Goal: Transaction & Acquisition: Purchase product/service

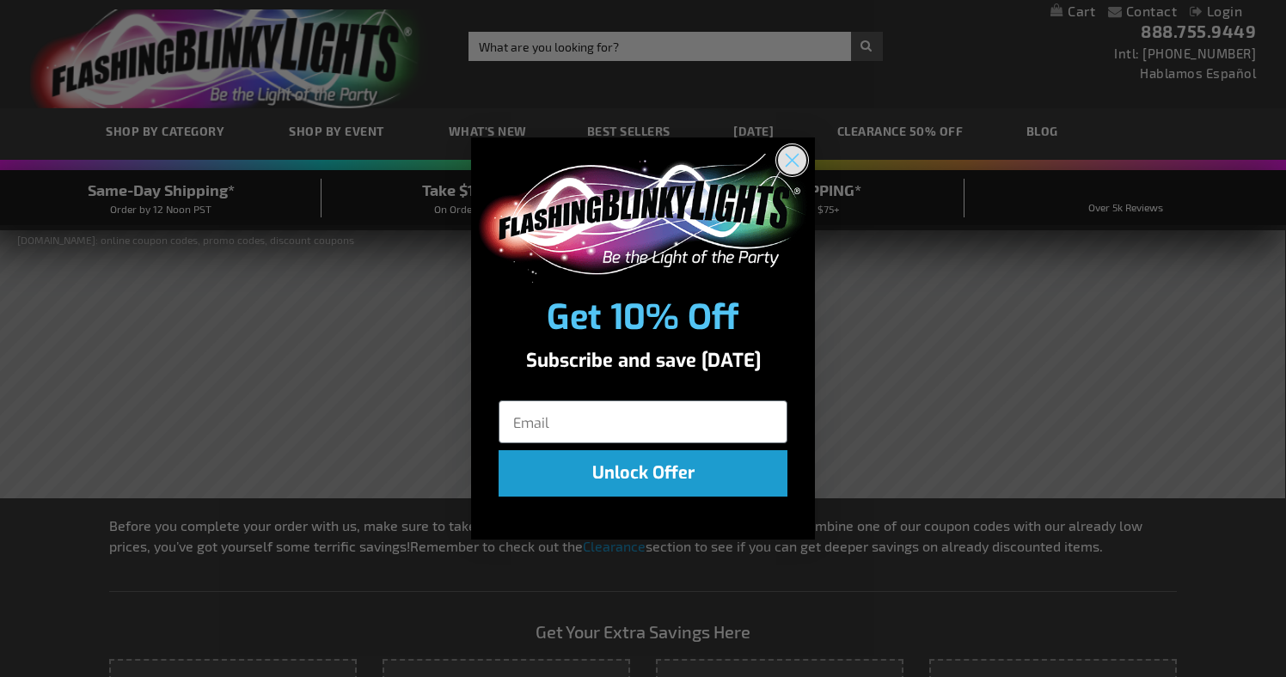
click at [796, 162] on circle "Close dialog" at bounding box center [792, 159] width 28 height 28
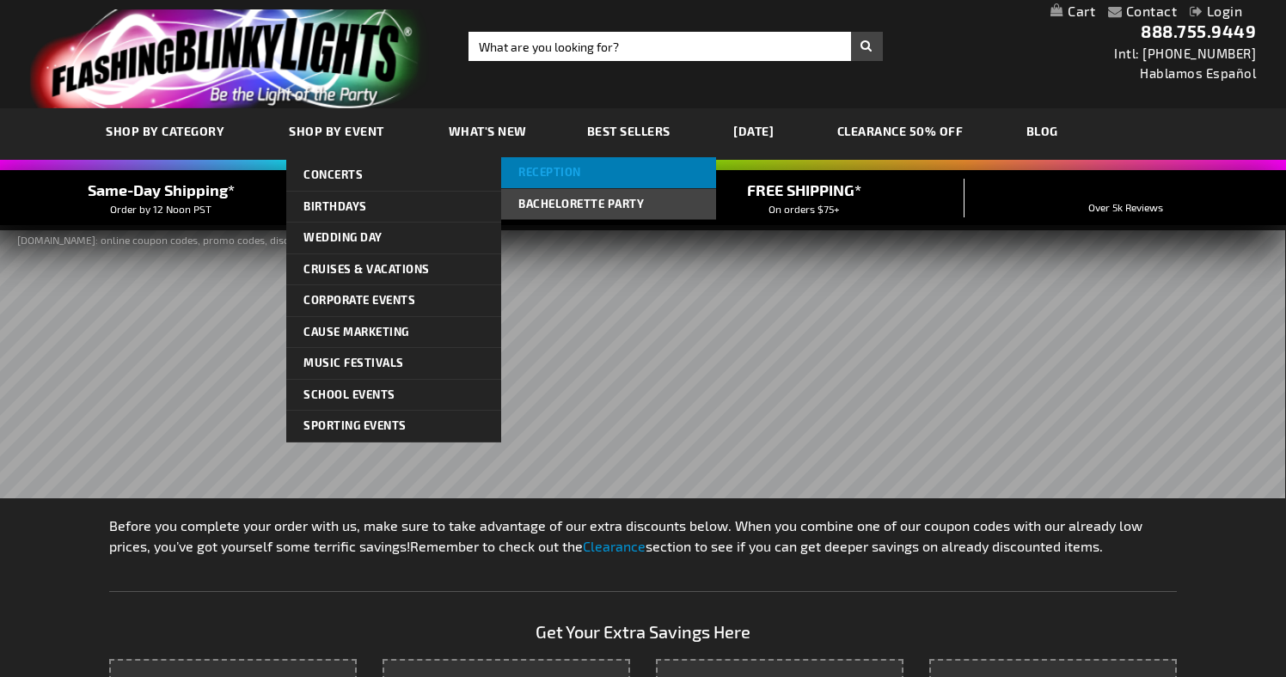
click at [551, 169] on span "Reception" at bounding box center [549, 172] width 63 height 14
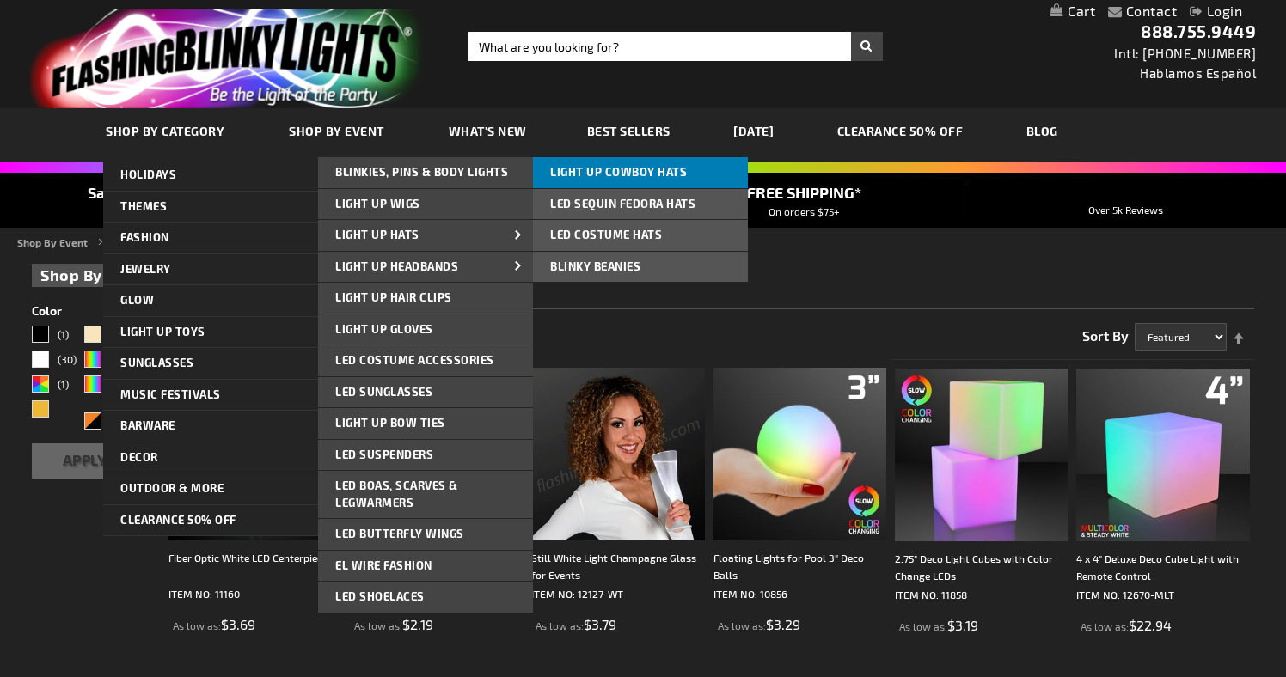
click at [586, 174] on span "Light Up Cowboy Hats" at bounding box center [618, 172] width 137 height 14
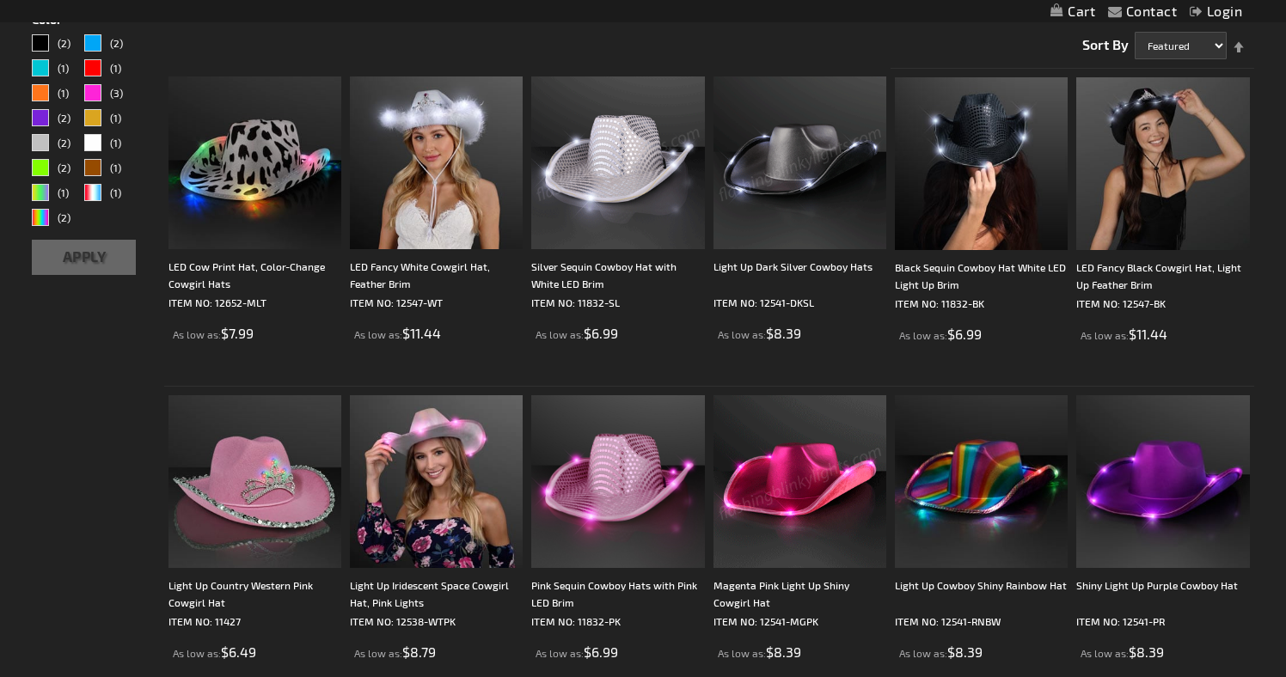
scroll to position [291, 0]
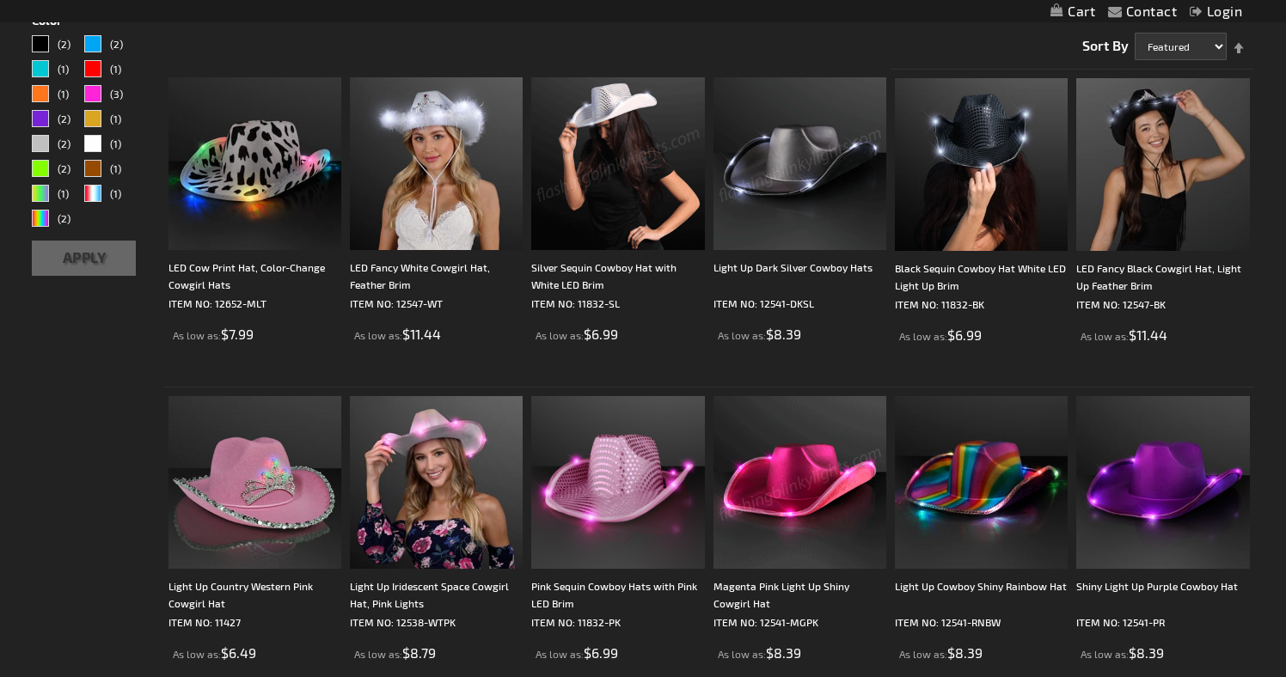
click at [820, 180] on img at bounding box center [799, 163] width 173 height 173
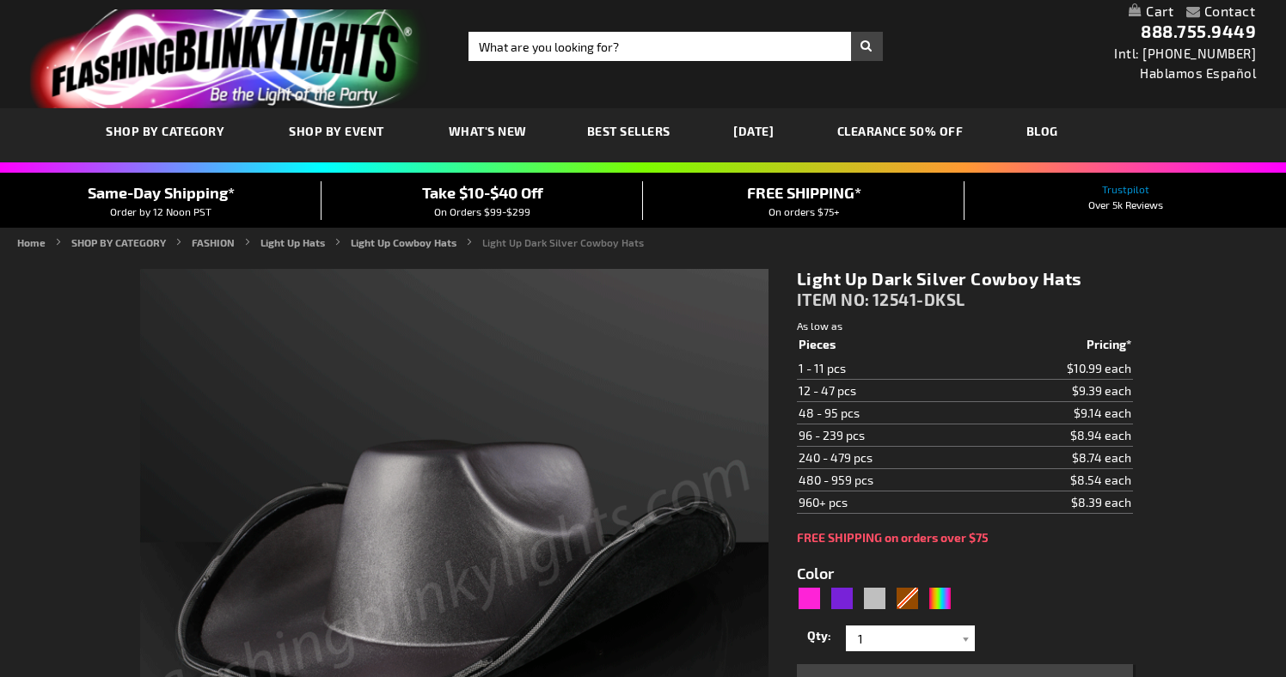
type input "5644"
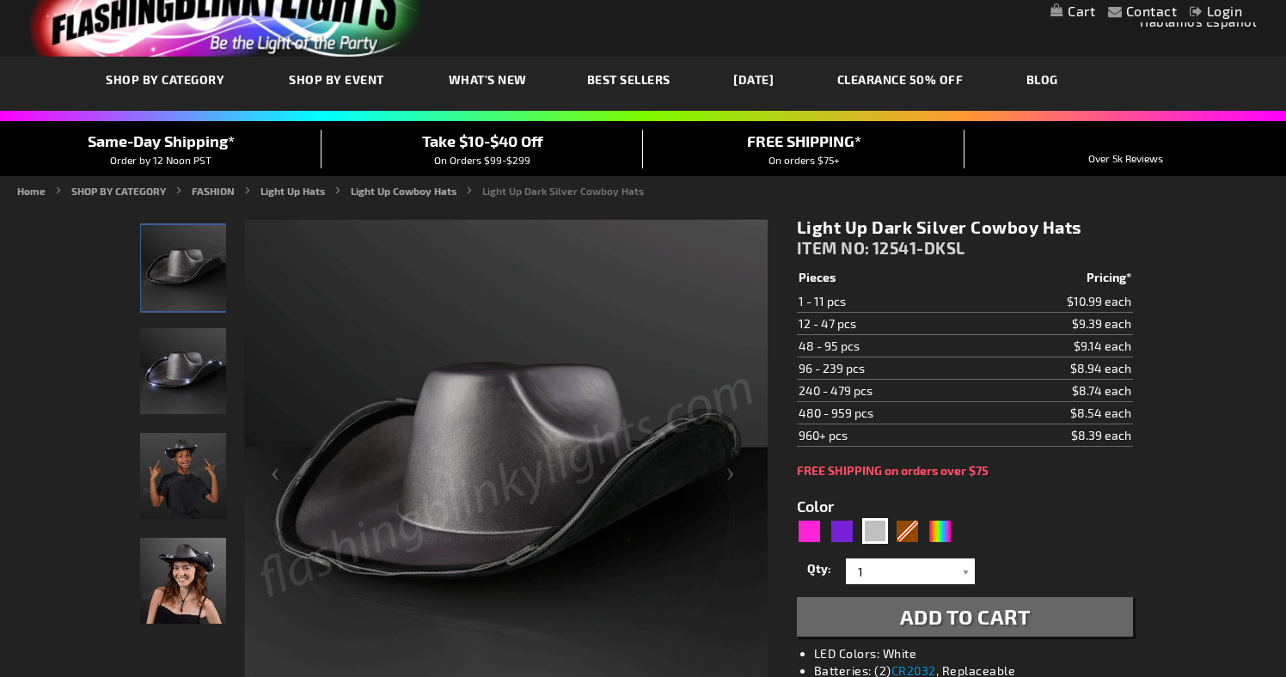
scroll to position [54, 0]
